Goal: Information Seeking & Learning: Learn about a topic

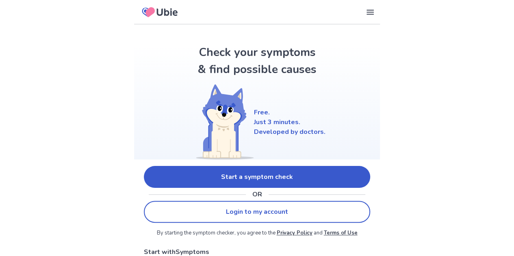
click at [246, 174] on link "Start a symptom check" at bounding box center [257, 177] width 226 height 22
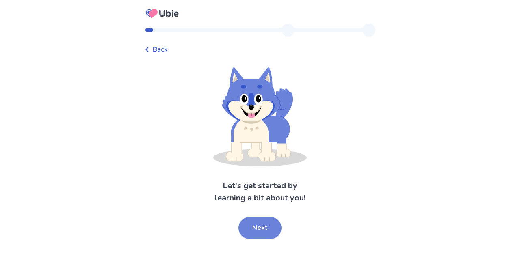
click at [256, 227] on button "Next" at bounding box center [259, 228] width 43 height 22
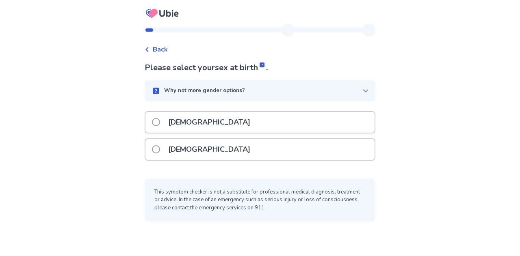
click at [170, 147] on p "[DEMOGRAPHIC_DATA]" at bounding box center [209, 149] width 92 height 21
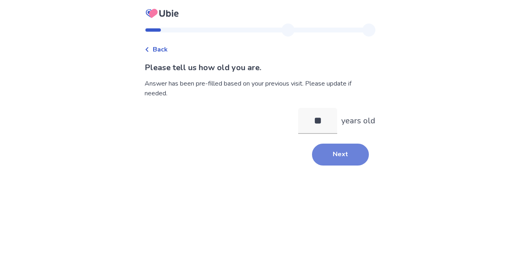
click at [347, 153] on button "Next" at bounding box center [340, 155] width 57 height 22
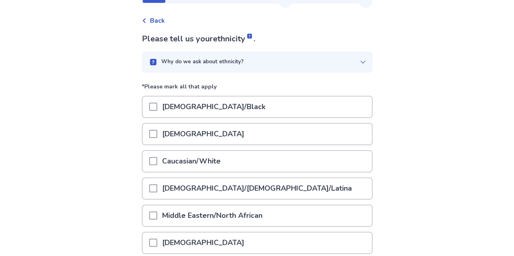
scroll to position [41, 0]
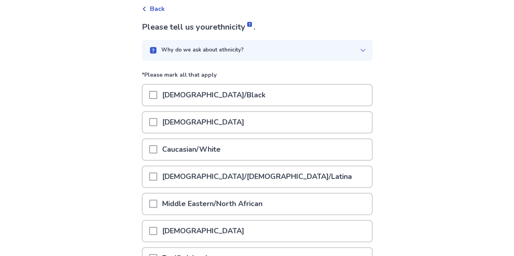
click at [211, 151] on p "Caucasian/White" at bounding box center [191, 149] width 68 height 21
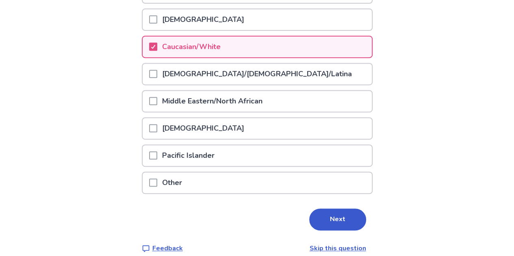
scroll to position [153, 0]
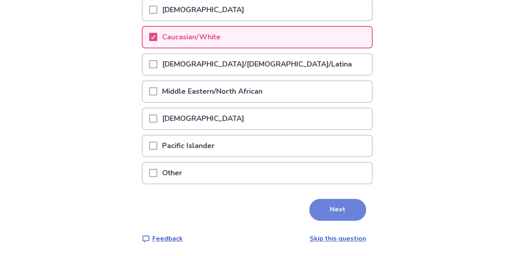
click at [327, 209] on button "Next" at bounding box center [337, 210] width 57 height 22
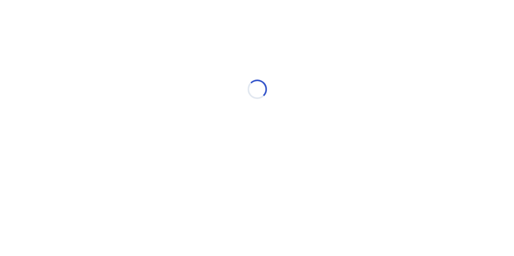
scroll to position [0, 0]
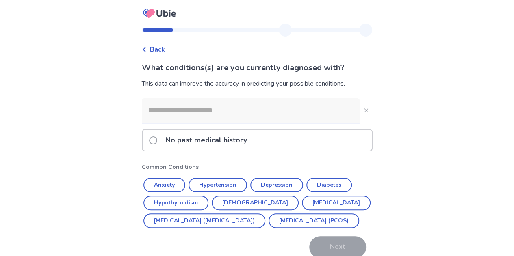
click at [157, 142] on span at bounding box center [153, 140] width 8 height 8
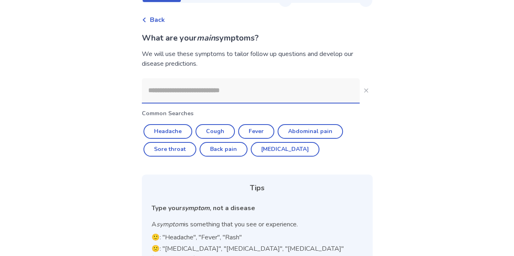
scroll to position [41, 0]
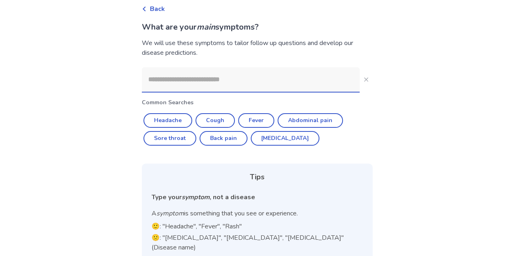
click at [158, 77] on input at bounding box center [251, 79] width 218 height 24
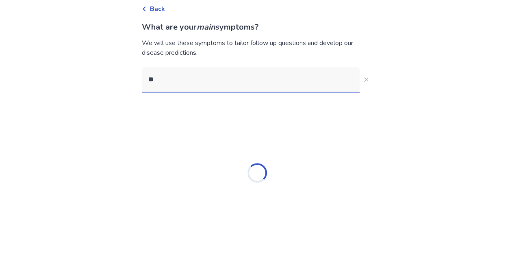
scroll to position [0, 0]
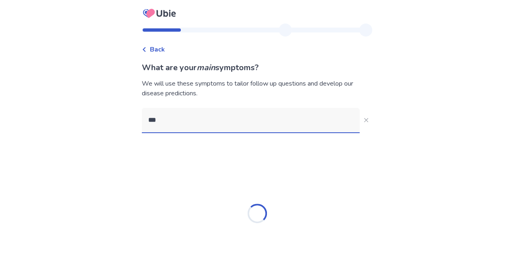
type input "****"
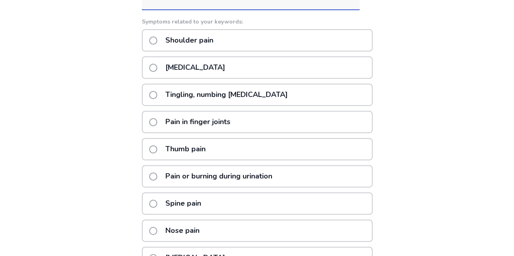
scroll to position [164, 0]
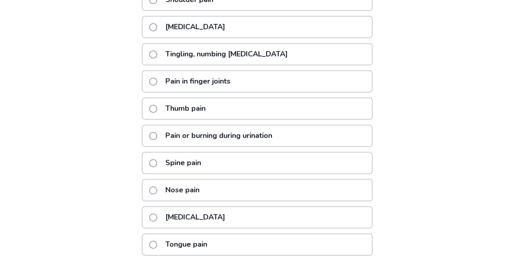
click at [177, 160] on p "Spine pain" at bounding box center [182, 163] width 45 height 21
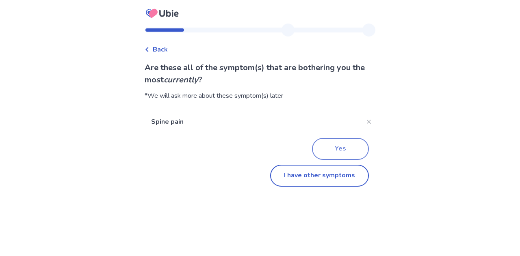
click at [337, 150] on button "Yes" at bounding box center [340, 149] width 57 height 22
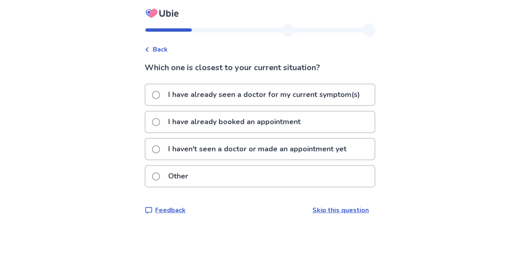
click at [188, 150] on p "I haven't seen a doctor or made an appointment yet" at bounding box center [257, 149] width 188 height 21
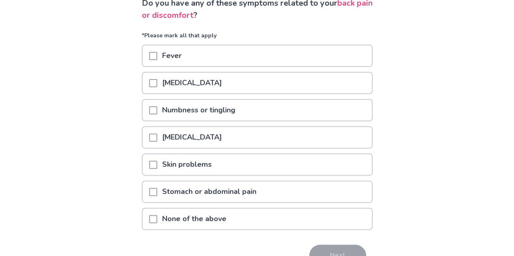
scroll to position [81, 0]
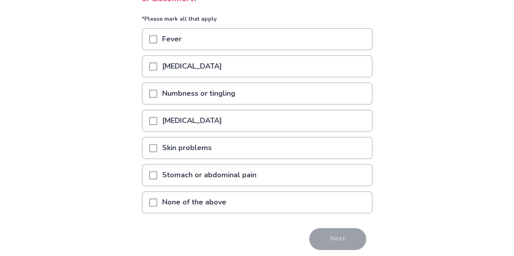
click at [155, 92] on span at bounding box center [153, 94] width 8 height 8
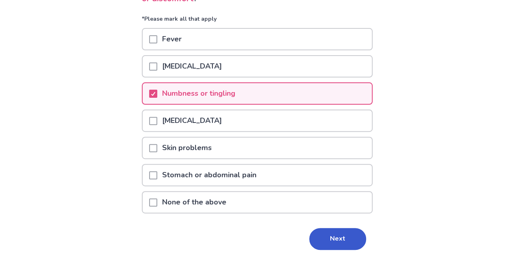
click at [332, 238] on button "Next" at bounding box center [337, 239] width 57 height 22
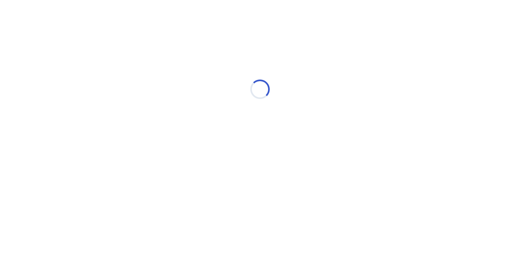
select select "*"
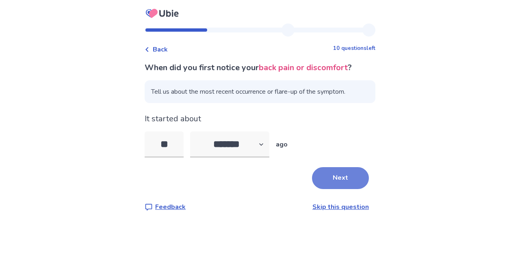
type input "**"
click at [344, 170] on button "Next" at bounding box center [340, 178] width 57 height 22
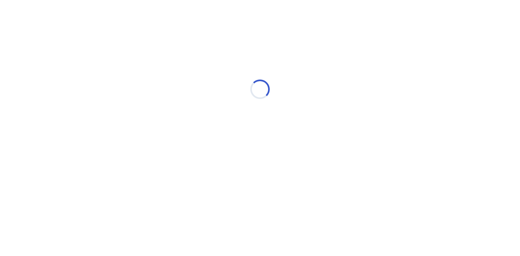
select select "*"
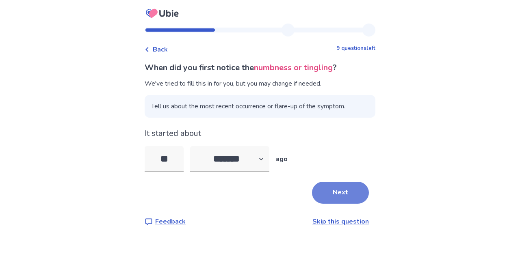
click at [327, 190] on button "Next" at bounding box center [340, 193] width 57 height 22
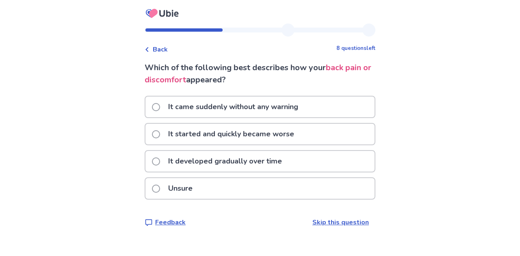
click at [175, 136] on p "It started and quickly became worse" at bounding box center [231, 134] width 136 height 21
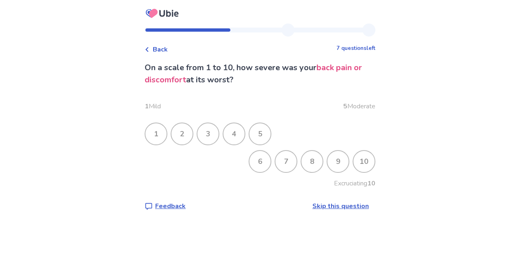
click at [282, 158] on div "7" at bounding box center [285, 161] width 21 height 21
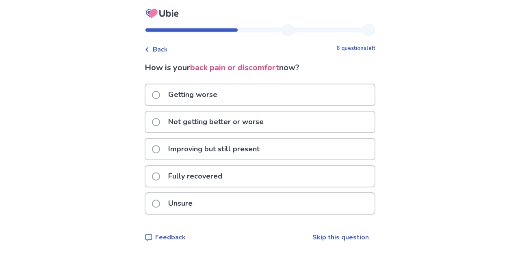
click at [269, 99] on div "Getting worse" at bounding box center [259, 94] width 229 height 21
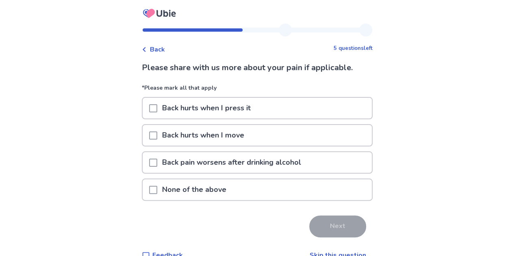
click at [265, 128] on div "Back hurts when I move" at bounding box center [257, 135] width 229 height 21
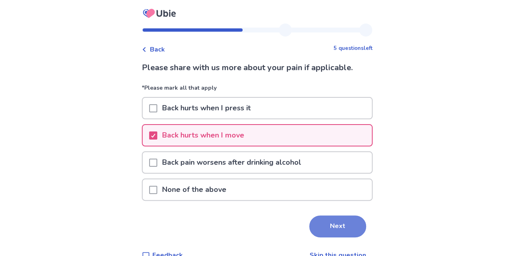
click at [340, 218] on button "Next" at bounding box center [337, 227] width 57 height 22
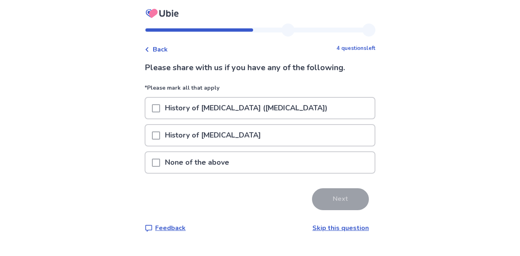
click at [254, 162] on div "None of the above" at bounding box center [259, 162] width 229 height 21
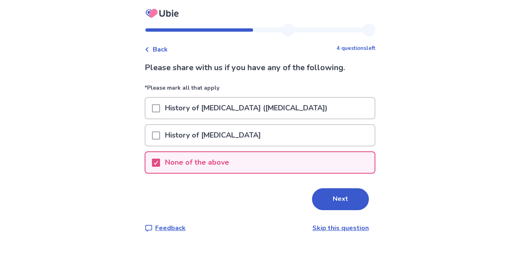
click at [344, 187] on div "Please share with us if you have any of the following. *Please mark all that ap…" at bounding box center [260, 147] width 231 height 171
click at [342, 197] on button "Next" at bounding box center [340, 199] width 57 height 22
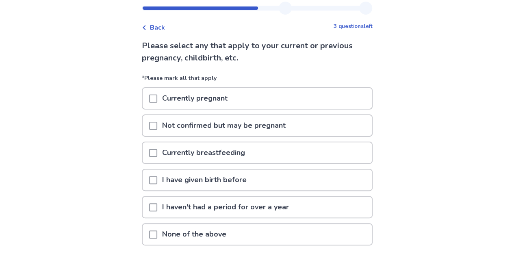
scroll to position [41, 0]
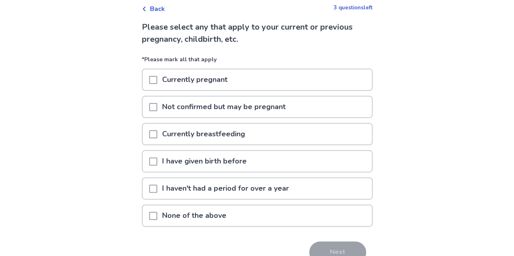
drag, startPoint x: 158, startPoint y: 190, endPoint x: 179, endPoint y: 187, distance: 21.7
click at [157, 190] on span at bounding box center [153, 189] width 8 height 8
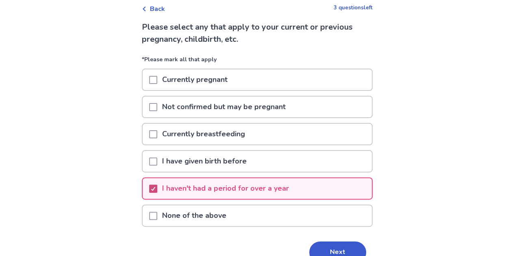
click at [155, 188] on polyline at bounding box center [153, 188] width 4 height 3
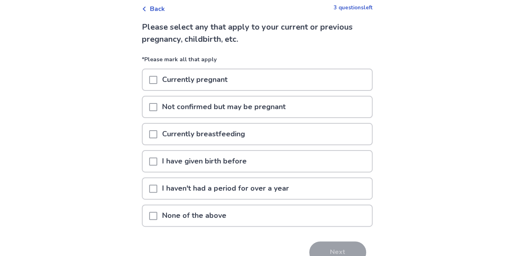
click at [157, 216] on span at bounding box center [153, 216] width 8 height 8
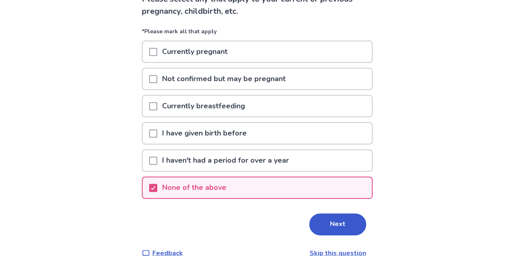
scroll to position [84, 0]
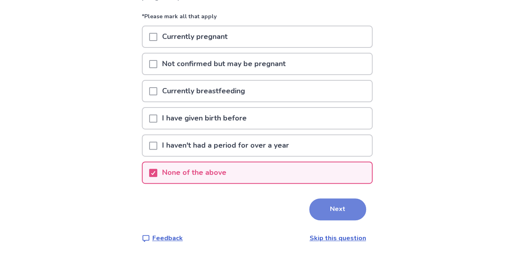
click at [322, 204] on button "Next" at bounding box center [337, 210] width 57 height 22
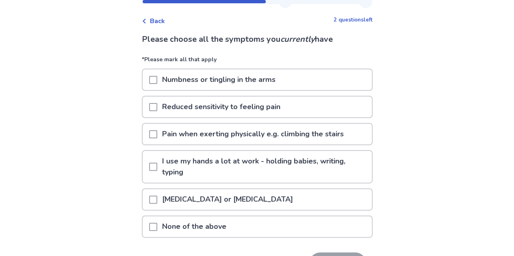
scroll to position [41, 0]
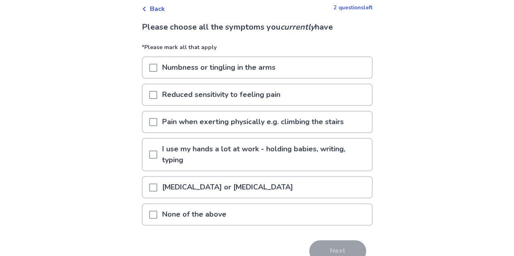
click at [156, 68] on span at bounding box center [153, 68] width 8 height 8
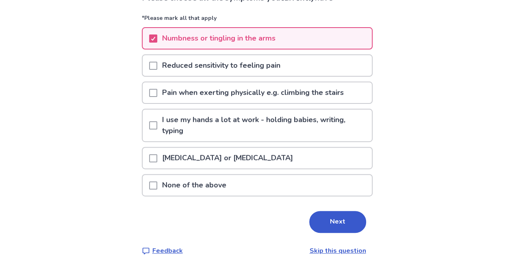
scroll to position [81, 0]
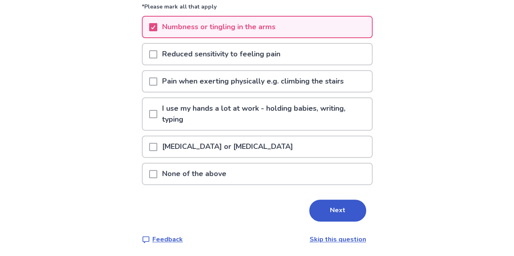
drag, startPoint x: 159, startPoint y: 148, endPoint x: 165, endPoint y: 151, distance: 7.1
click at [157, 148] on span at bounding box center [153, 147] width 8 height 8
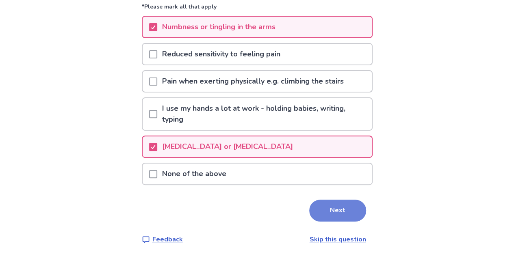
click at [333, 204] on button "Next" at bounding box center [337, 211] width 57 height 22
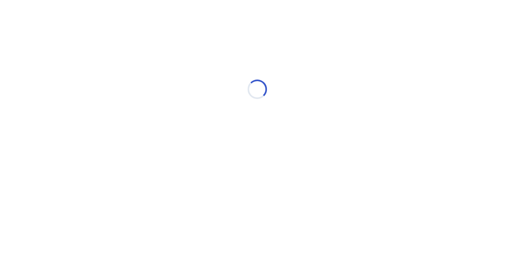
scroll to position [0, 0]
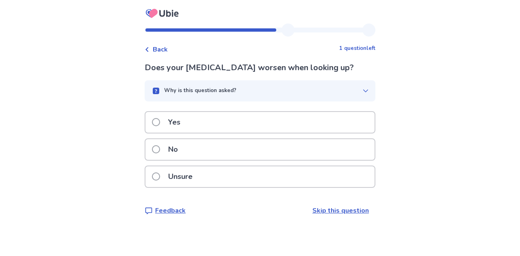
click at [197, 176] on p "Unsure" at bounding box center [180, 177] width 34 height 21
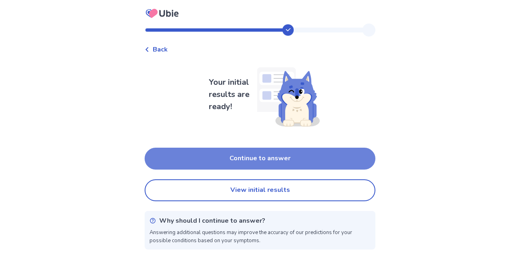
click at [249, 162] on button "Continue to answer" at bounding box center [260, 159] width 231 height 22
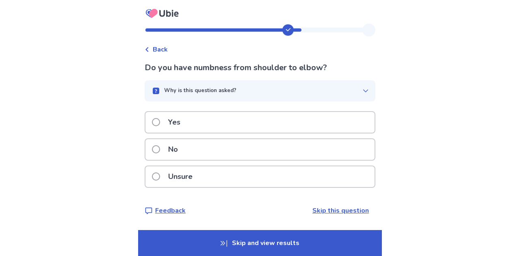
click at [160, 123] on span at bounding box center [156, 122] width 8 height 8
click at [160, 120] on span at bounding box center [156, 122] width 8 height 8
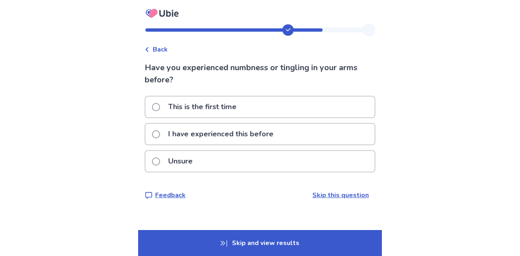
click at [160, 106] on span at bounding box center [156, 107] width 8 height 8
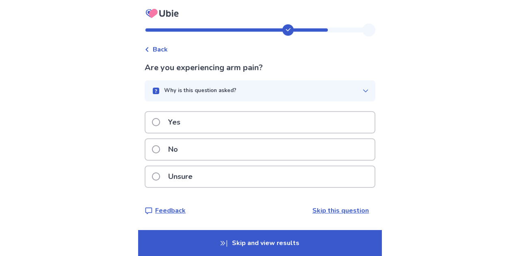
click at [160, 149] on span at bounding box center [156, 149] width 8 height 8
click at [160, 148] on span at bounding box center [156, 149] width 8 height 8
click at [160, 120] on span at bounding box center [156, 122] width 8 height 8
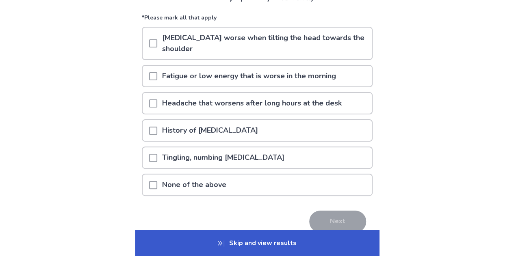
scroll to position [81, 0]
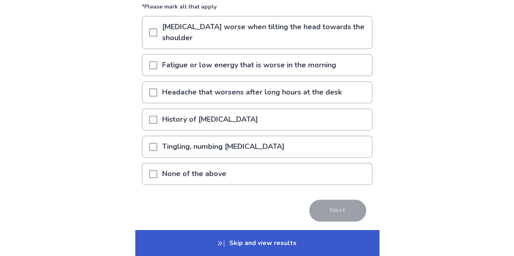
click at [155, 67] on span at bounding box center [153, 65] width 8 height 8
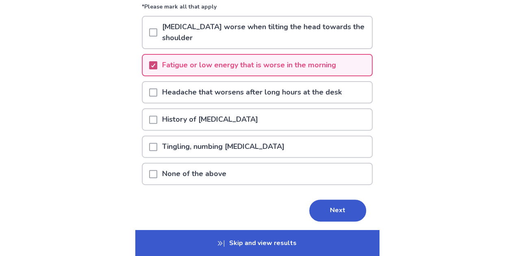
click at [155, 66] on polyline at bounding box center [153, 65] width 4 height 3
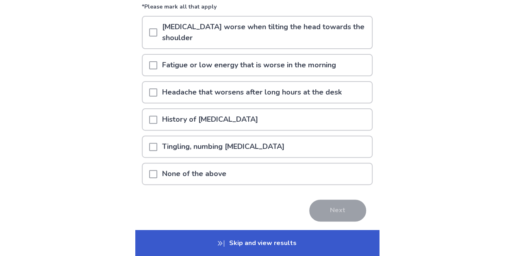
click at [157, 179] on div at bounding box center [153, 174] width 8 height 21
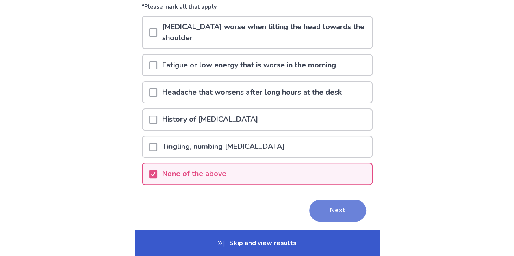
click at [336, 207] on button "Next" at bounding box center [337, 211] width 57 height 22
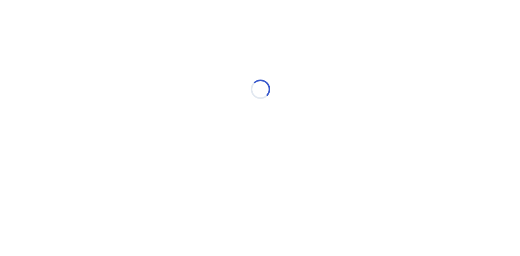
scroll to position [0, 0]
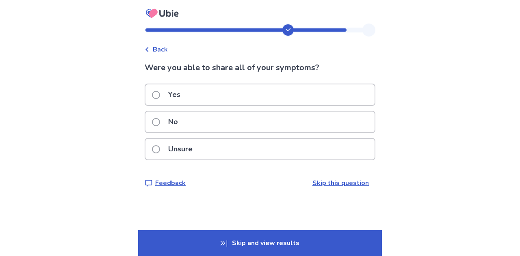
click at [160, 95] on span at bounding box center [156, 95] width 8 height 8
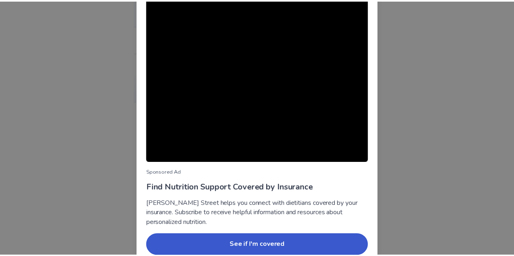
scroll to position [81, 0]
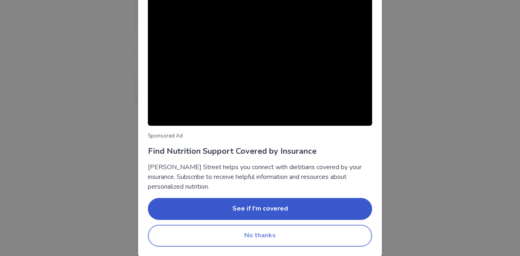
click at [242, 239] on button "No thanks" at bounding box center [260, 236] width 224 height 22
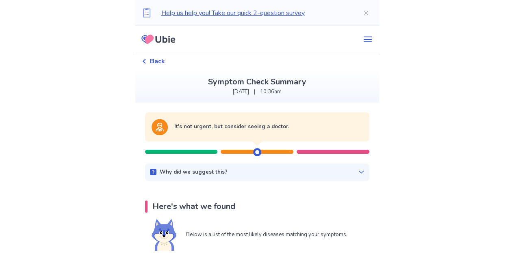
scroll to position [41, 0]
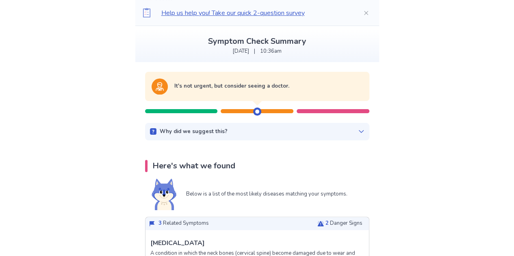
click at [358, 134] on icon at bounding box center [361, 131] width 6 height 6
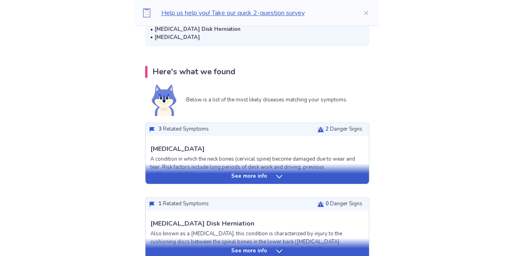
scroll to position [203, 0]
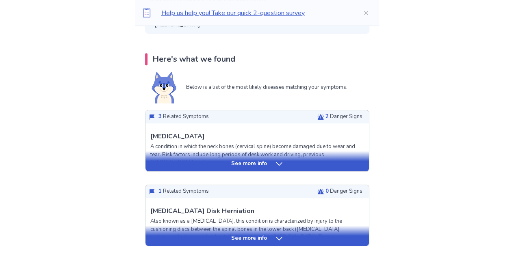
click at [283, 164] on div "See more info" at bounding box center [256, 164] width 223 height 8
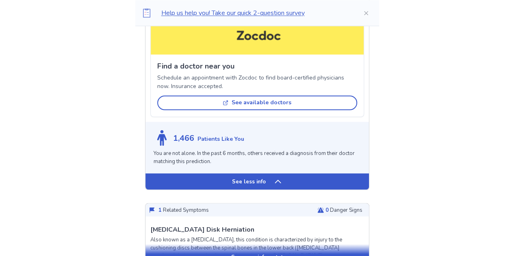
scroll to position [650, 0]
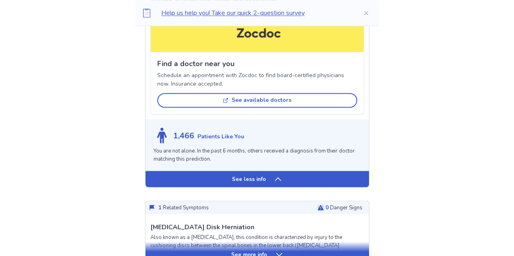
click at [271, 180] on div "See less info" at bounding box center [256, 179] width 223 height 16
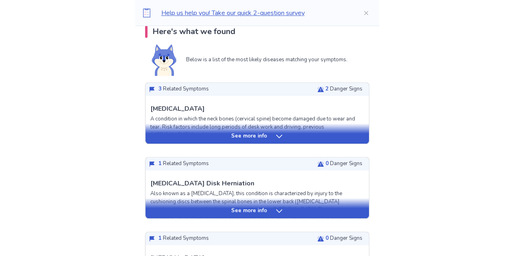
scroll to position [228, 0]
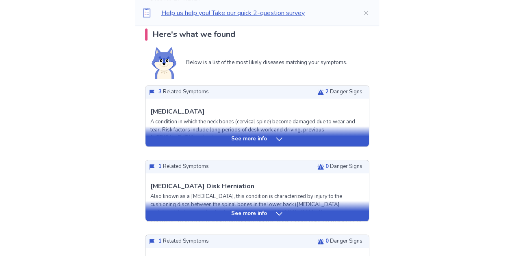
click at [271, 143] on div "See more info" at bounding box center [256, 136] width 223 height 20
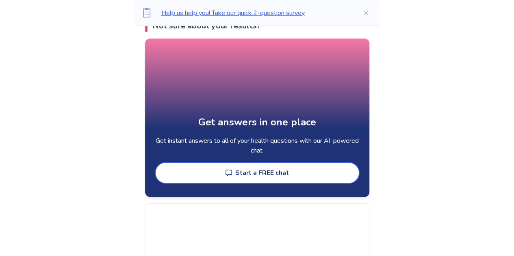
scroll to position [1674, 0]
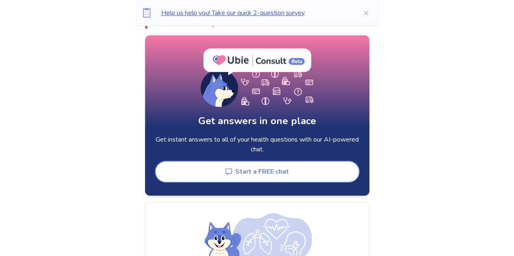
click at [267, 169] on button "Start a FREE chat" at bounding box center [257, 172] width 205 height 22
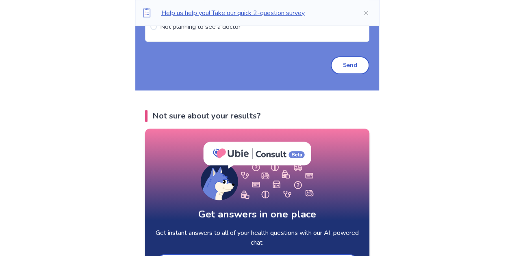
scroll to position [1552, 0]
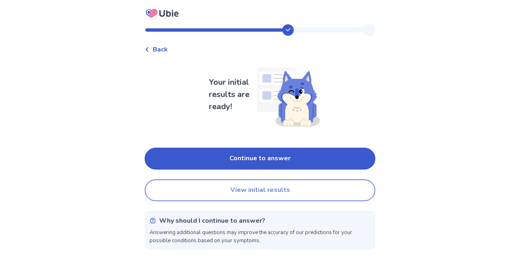
click at [264, 190] on button "View initial results" at bounding box center [260, 190] width 231 height 22
